Goal: Check status: Check status

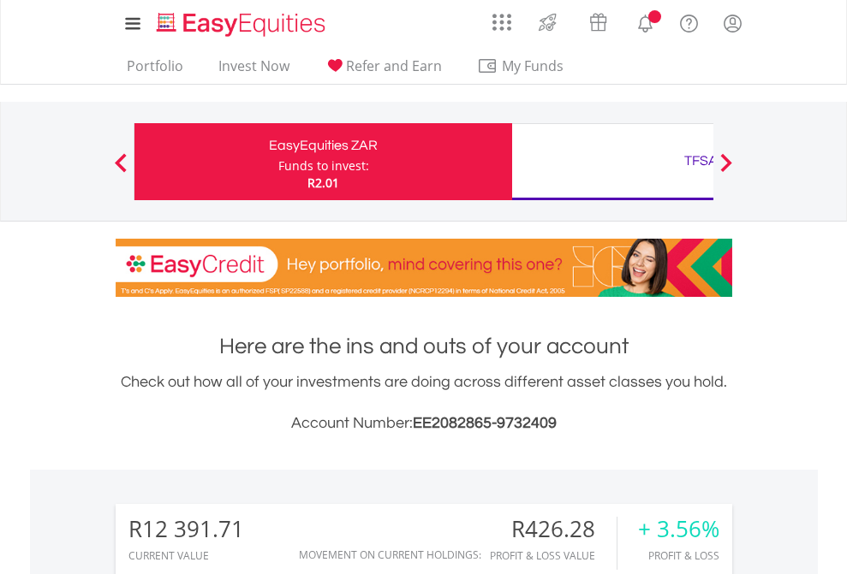
scroll to position [164, 269]
click at [278, 162] on div "Funds to invest:" at bounding box center [323, 165] width 91 height 17
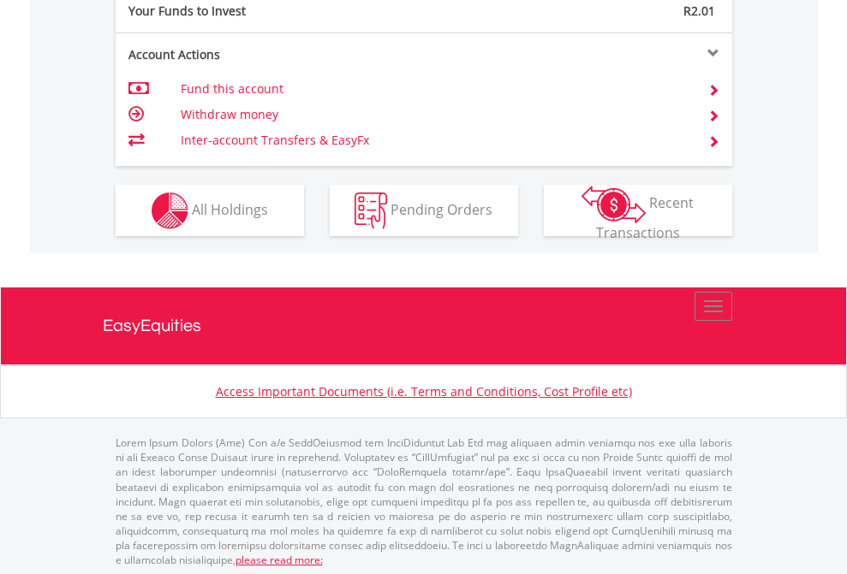
scroll to position [1709, 0]
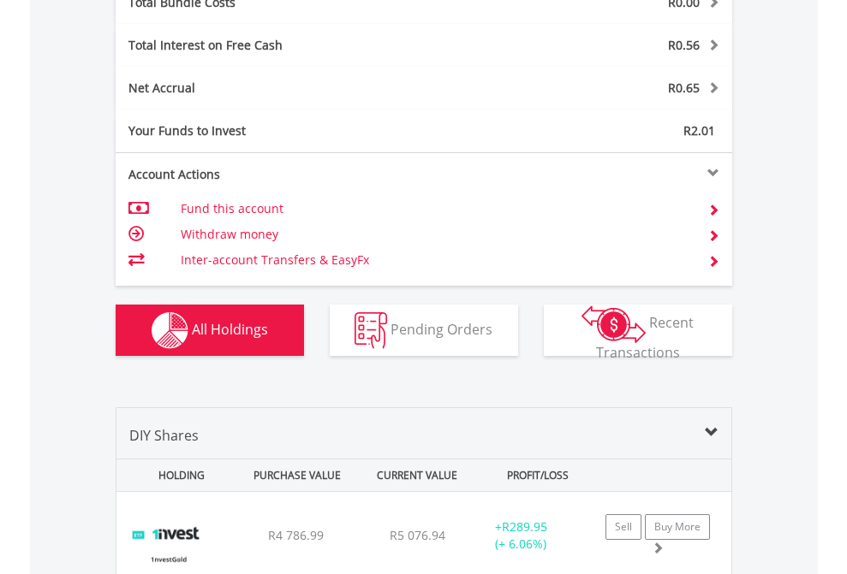
scroll to position [2006, 0]
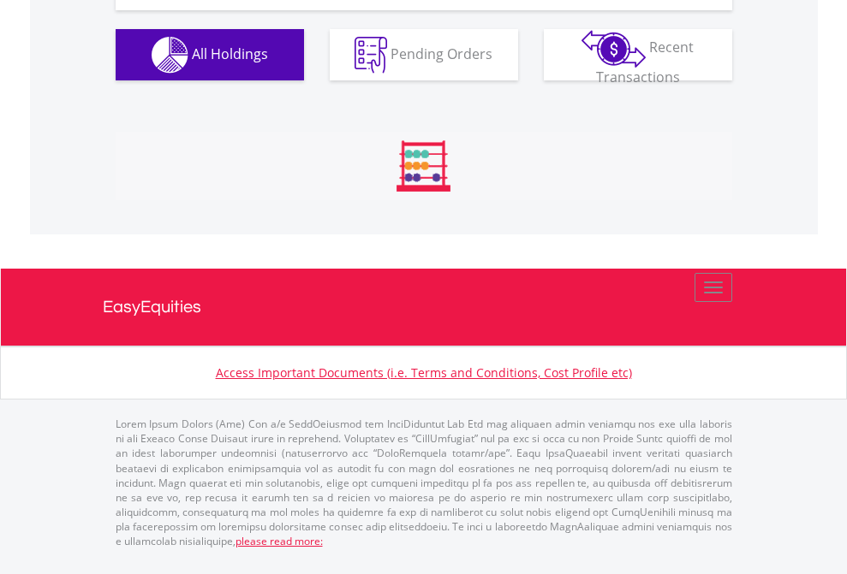
scroll to position [1904, 0]
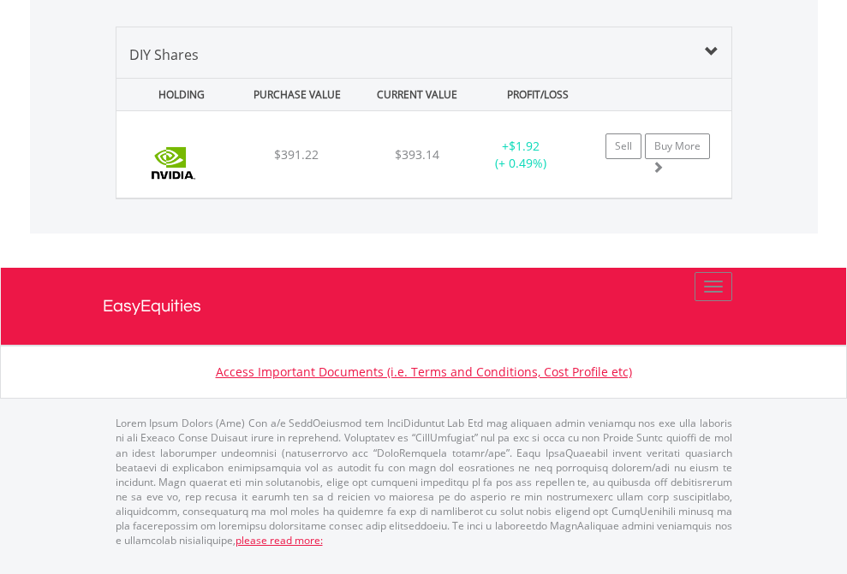
scroll to position [164, 269]
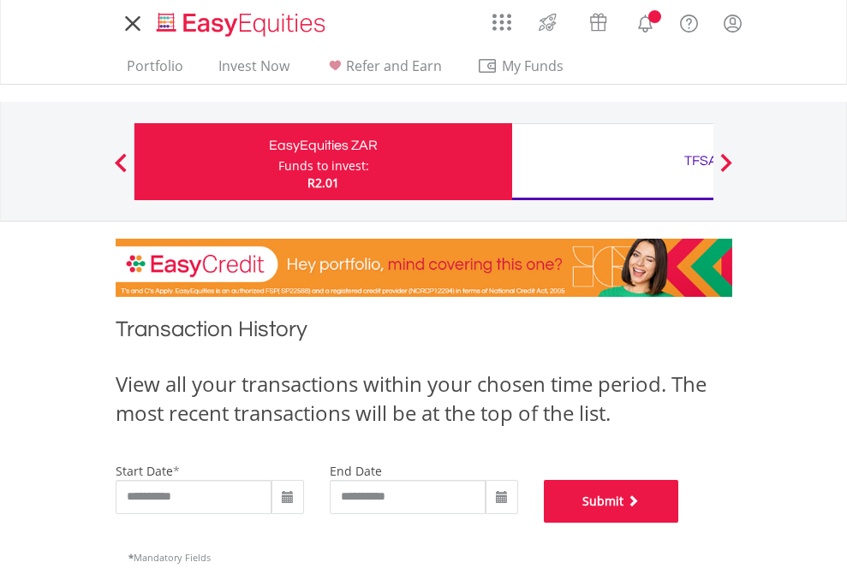
click at [679, 523] on button "Submit" at bounding box center [611, 501] width 135 height 43
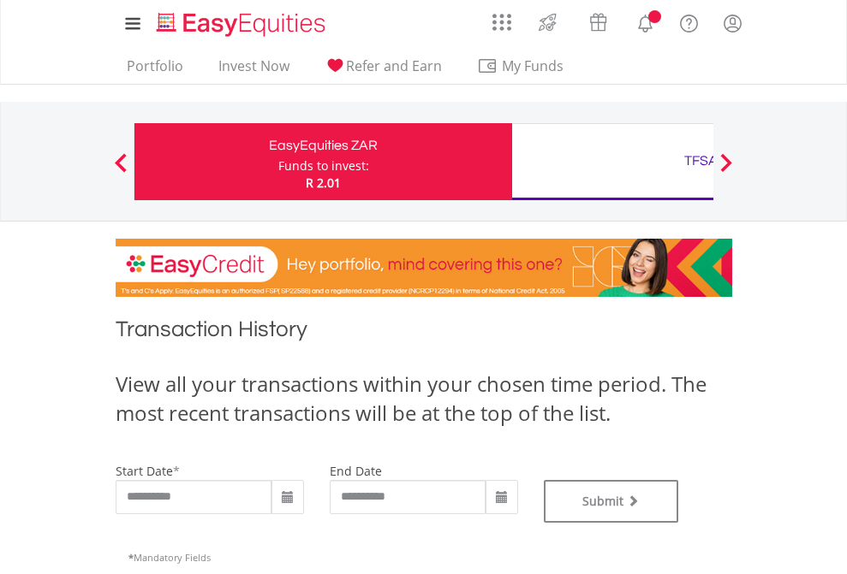
click at [612, 162] on div "TFSA" at bounding box center [700, 161] width 357 height 24
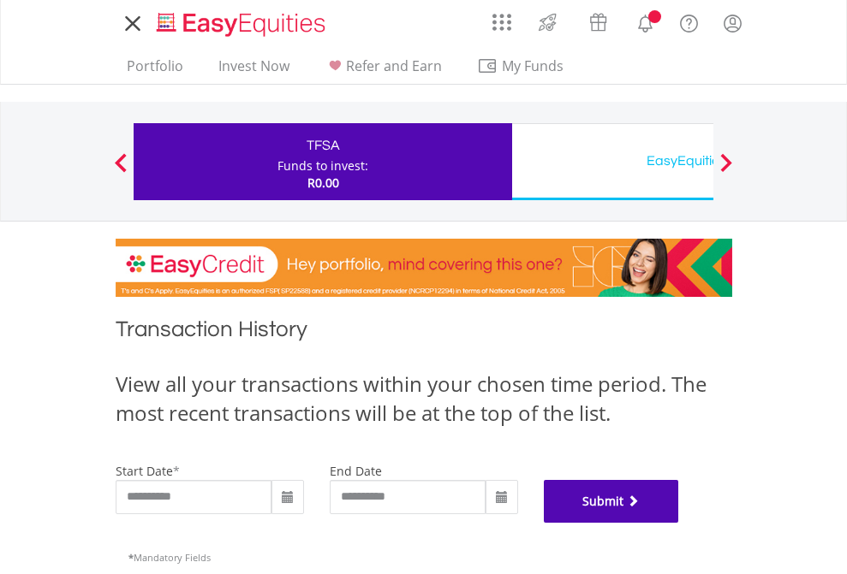
click at [679, 523] on button "Submit" at bounding box center [611, 501] width 135 height 43
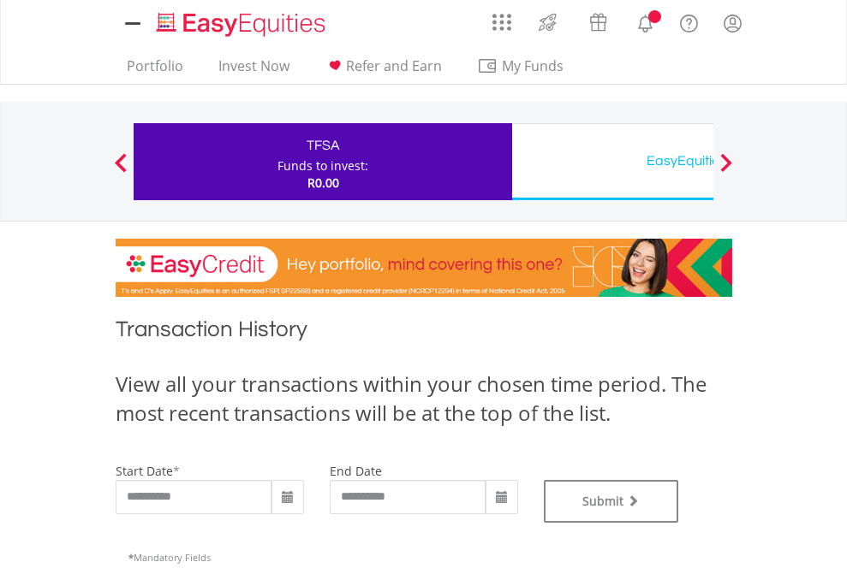
click at [612, 162] on div "EasyEquities USD" at bounding box center [700, 161] width 357 height 24
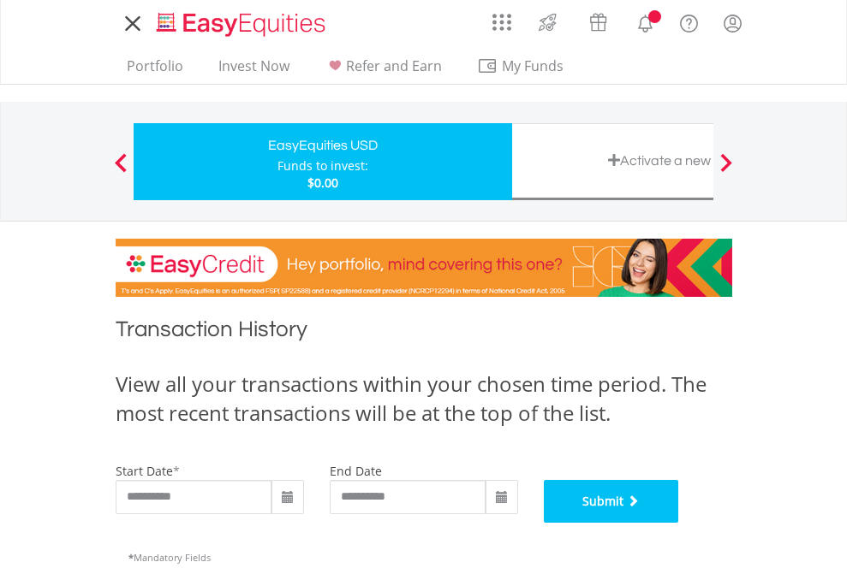
click at [679, 523] on button "Submit" at bounding box center [611, 501] width 135 height 43
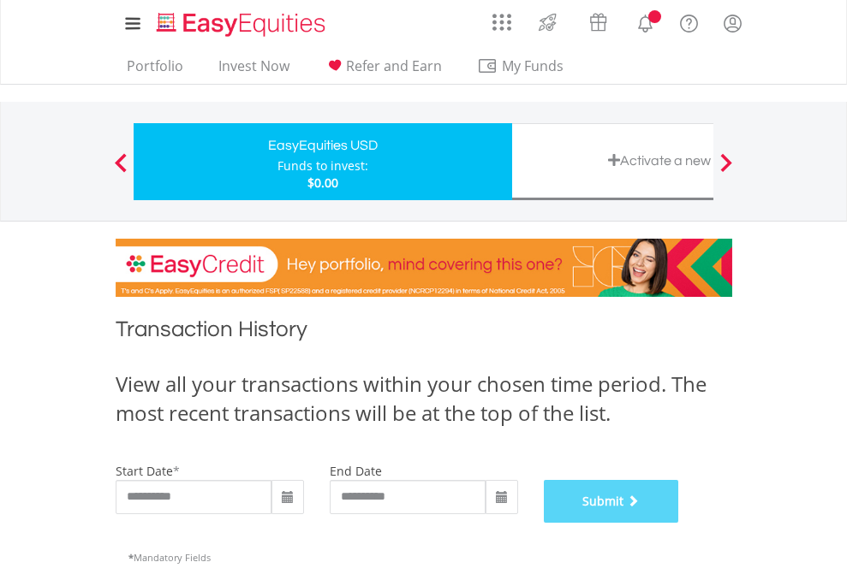
scroll to position [694, 0]
